Goal: Information Seeking & Learning: Learn about a topic

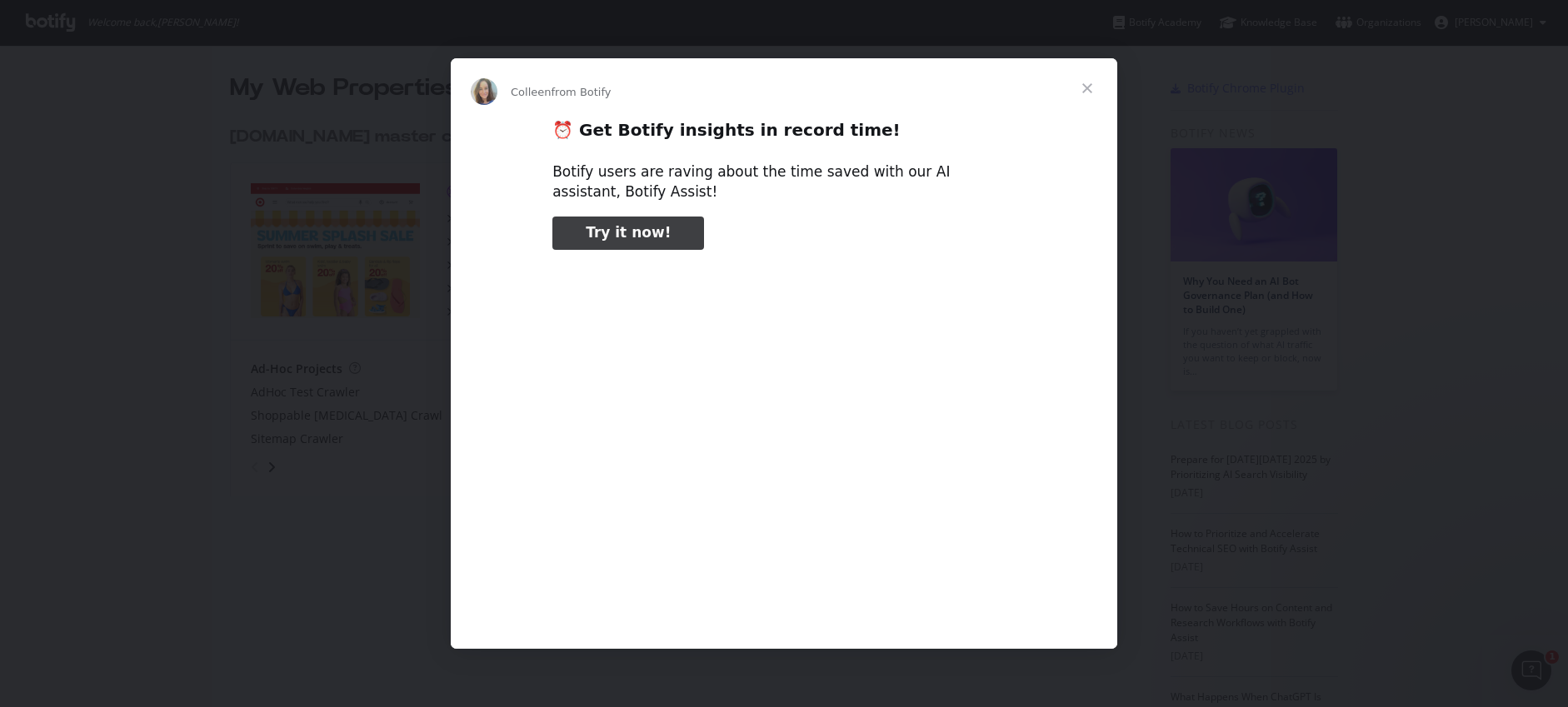
type input "398461"
click at [1081, 88] on span "Close" at bounding box center [1087, 88] width 60 height 60
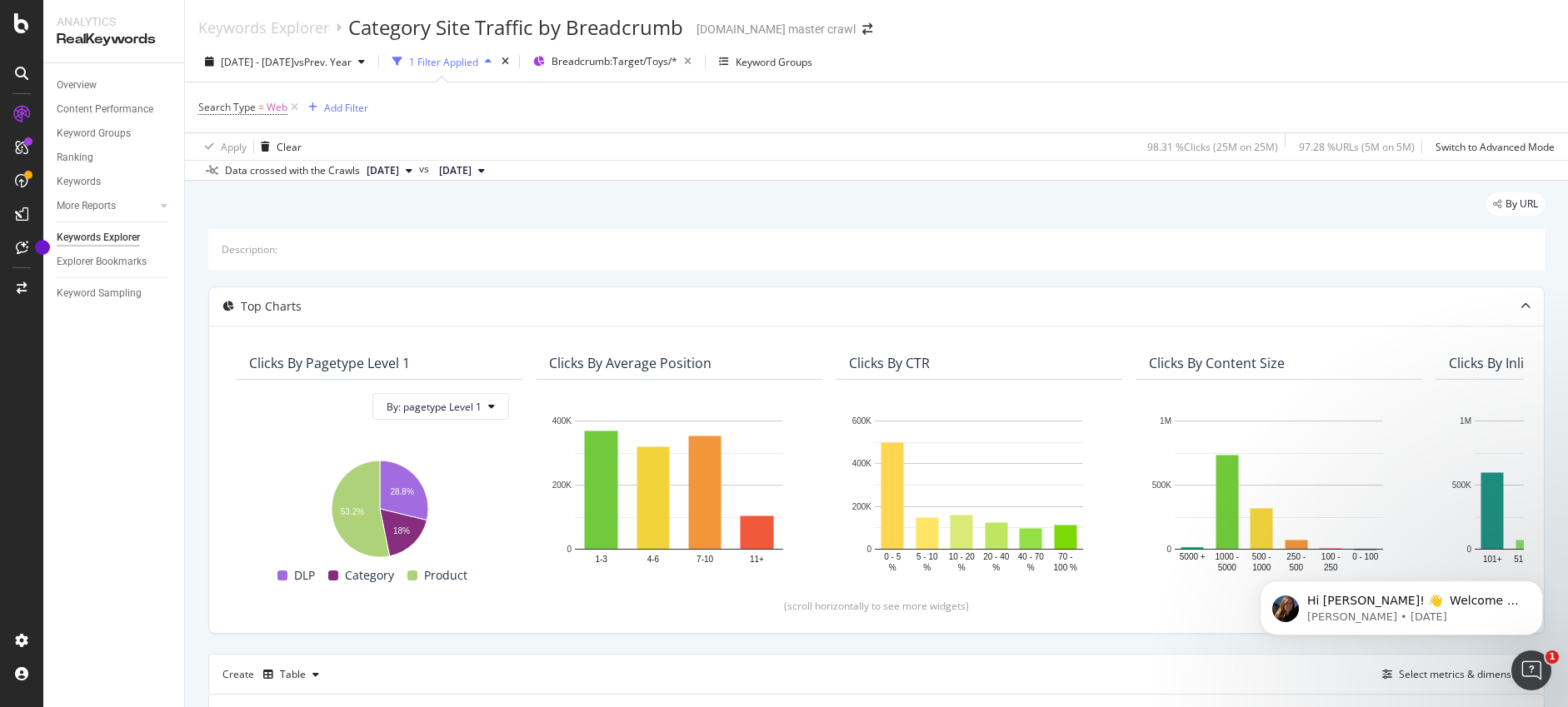
click at [9, 561] on div at bounding box center [22, 364] width 40 height 526
